Goal: Task Accomplishment & Management: Use online tool/utility

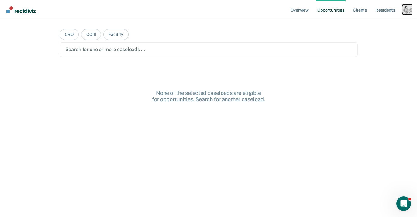
click at [408, 10] on div "Profile dropdown button" at bounding box center [408, 10] width 10 height 10
click at [365, 25] on link "Profile" at bounding box center [383, 24] width 49 height 5
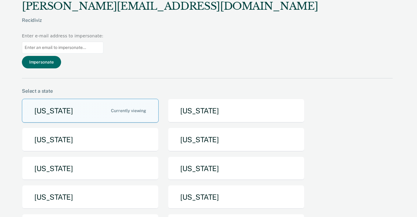
click at [103, 42] on input at bounding box center [63, 48] width 82 height 12
paste input "[PERSON_NAME][EMAIL_ADDRESS][PERSON_NAME][DOMAIN_NAME]"
type input "[PERSON_NAME][EMAIL_ADDRESS][PERSON_NAME][DOMAIN_NAME]"
click at [61, 56] on button "Impersonate" at bounding box center [41, 62] width 39 height 12
